Goal: Task Accomplishment & Management: Use online tool/utility

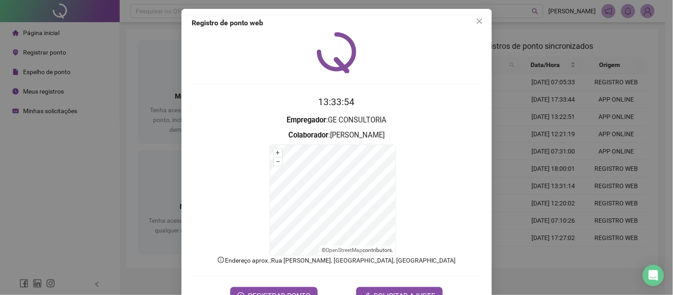
scroll to position [29, 0]
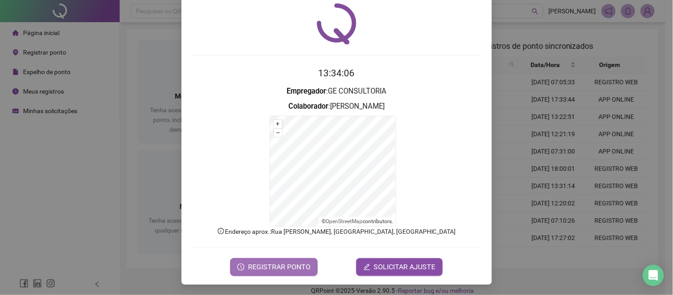
click at [276, 267] on span "REGISTRAR PONTO" at bounding box center [279, 267] width 63 height 11
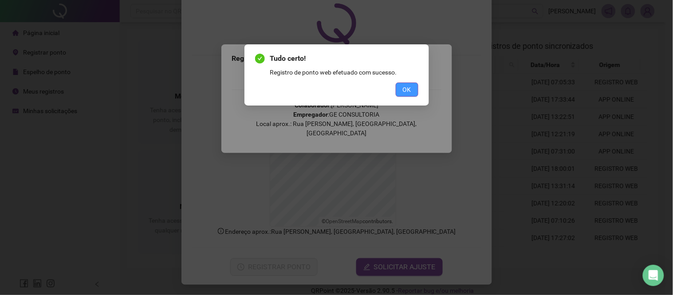
click at [402, 89] on button "OK" at bounding box center [407, 89] width 23 height 14
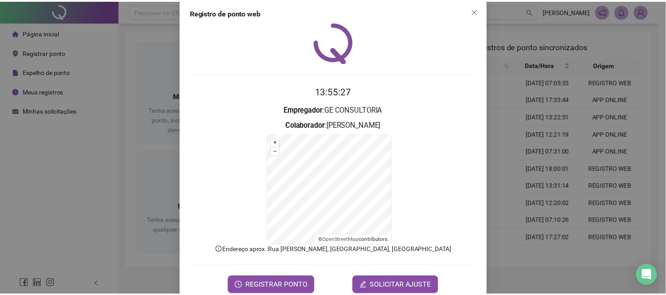
scroll to position [0, 0]
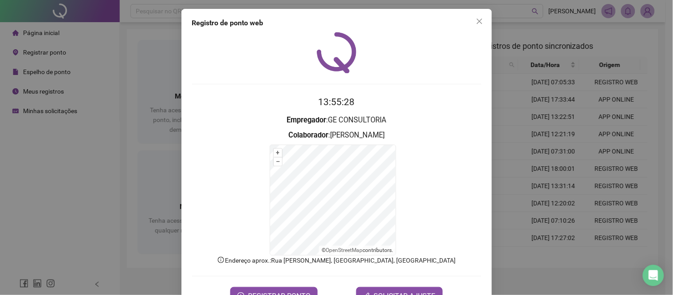
drag, startPoint x: 473, startPoint y: 24, endPoint x: 468, endPoint y: 24, distance: 4.9
click at [476, 24] on icon "close" at bounding box center [479, 21] width 7 height 7
